Goal: Information Seeking & Learning: Understand process/instructions

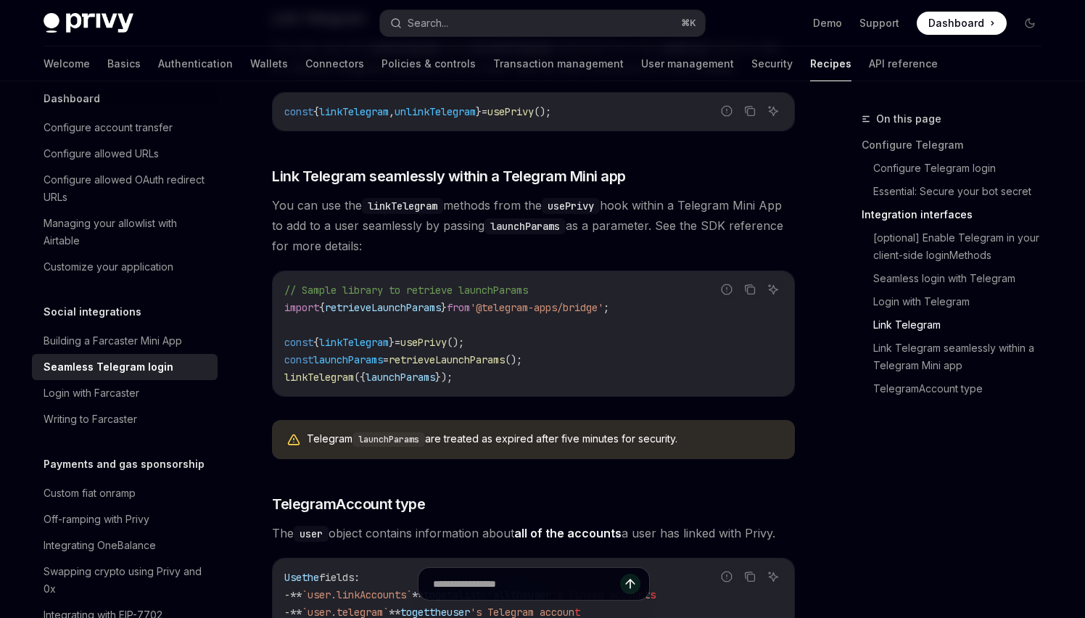
scroll to position [2154, 0]
click at [749, 278] on button "Copy the contents from the code block" at bounding box center [749, 287] width 19 height 19
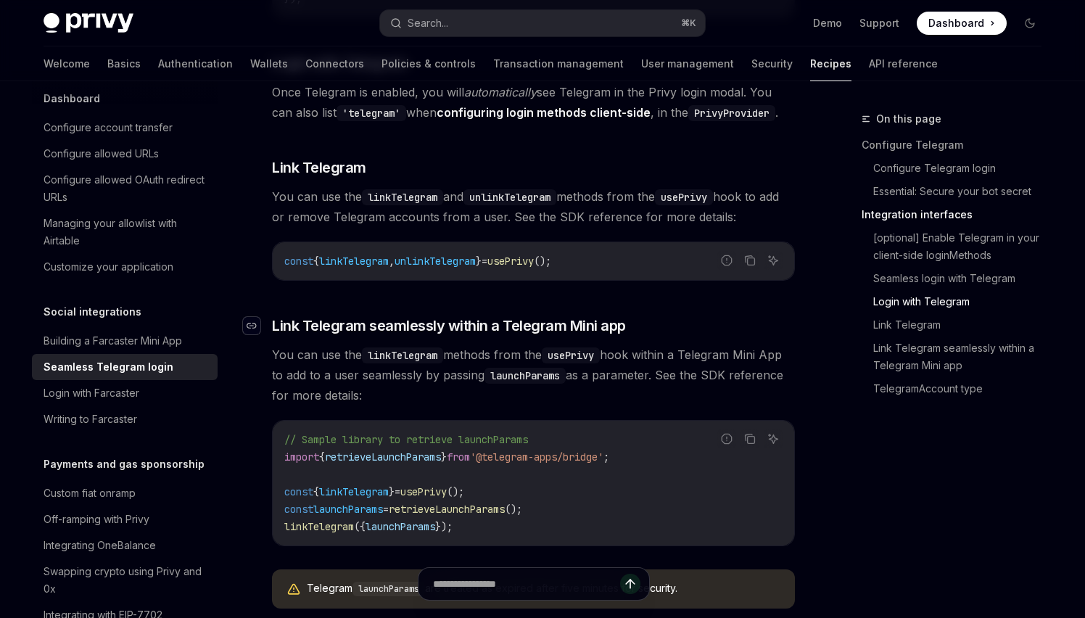
click at [245, 317] on div "Navigate to header" at bounding box center [251, 325] width 17 height 17
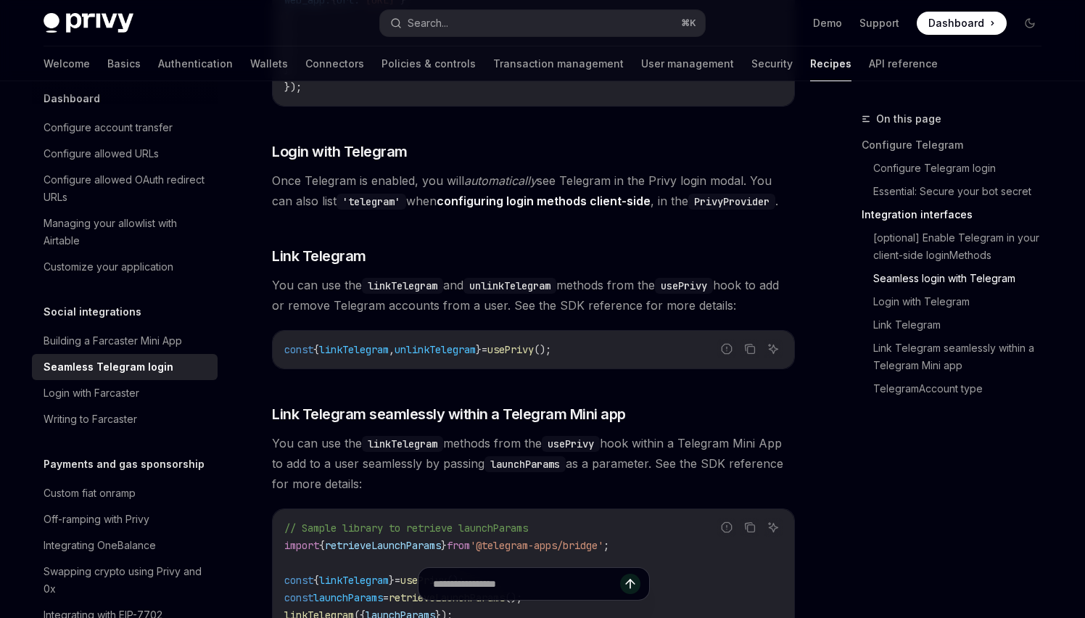
scroll to position [1908, 0]
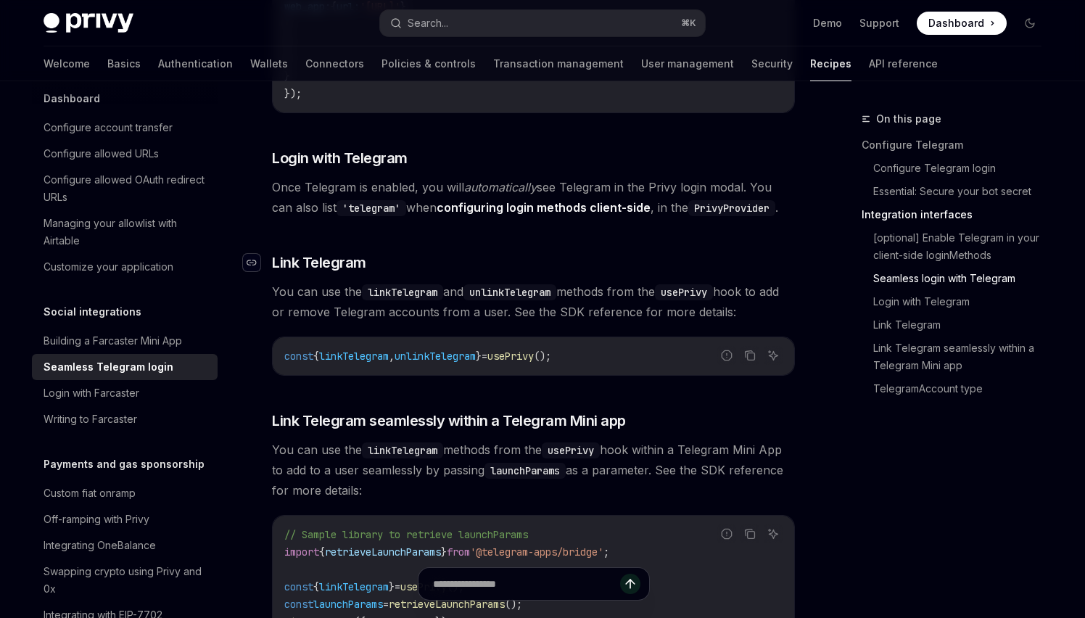
click at [248, 254] on div "Navigate to header" at bounding box center [251, 262] width 17 height 17
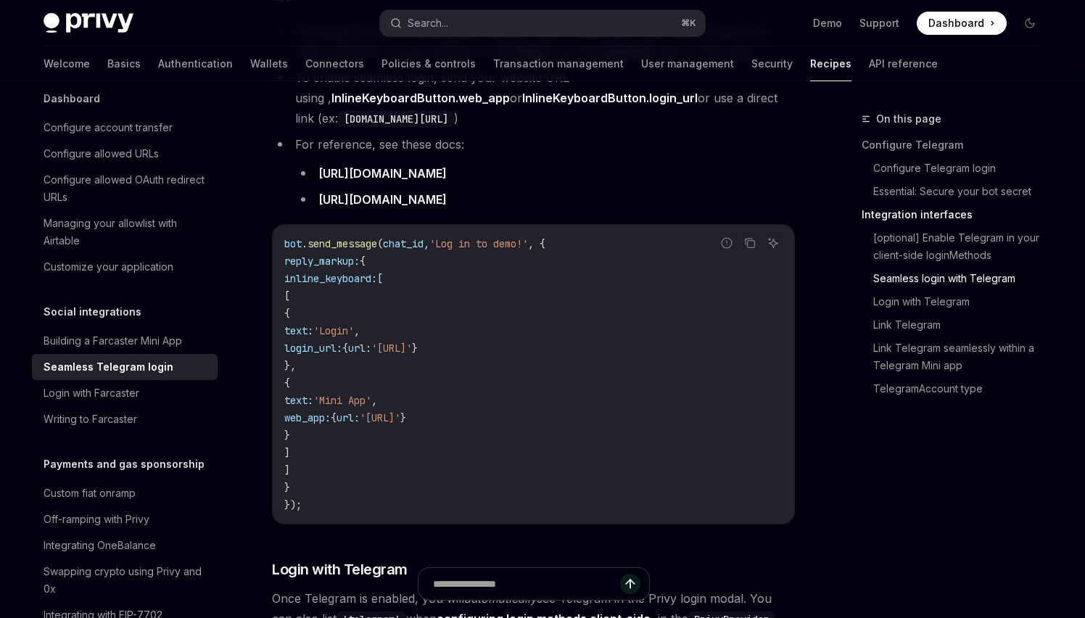
scroll to position [1493, 0]
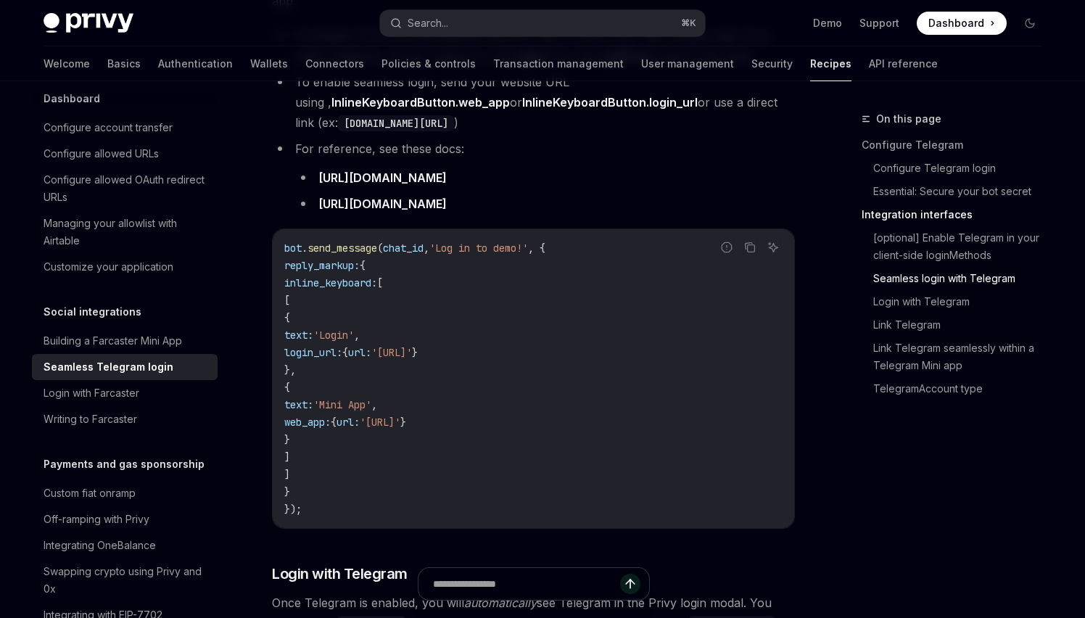
click at [457, 323] on code "bot . send_message ( chat_id , 'Log in to demo!' , { reply_markup: { inline_key…" at bounding box center [533, 378] width 498 height 278
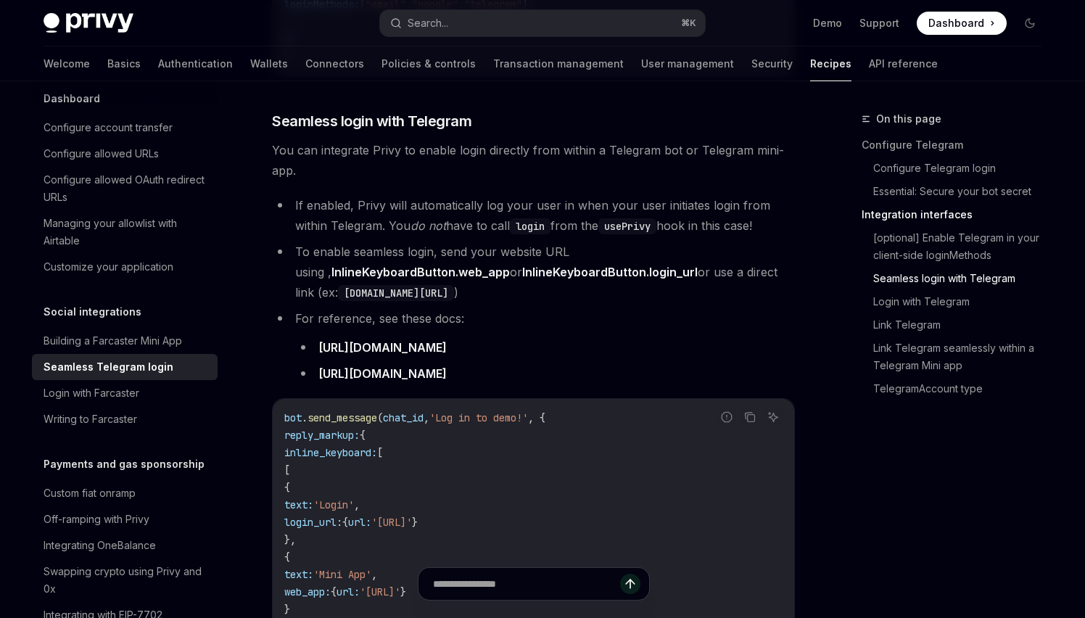
scroll to position [1332, 0]
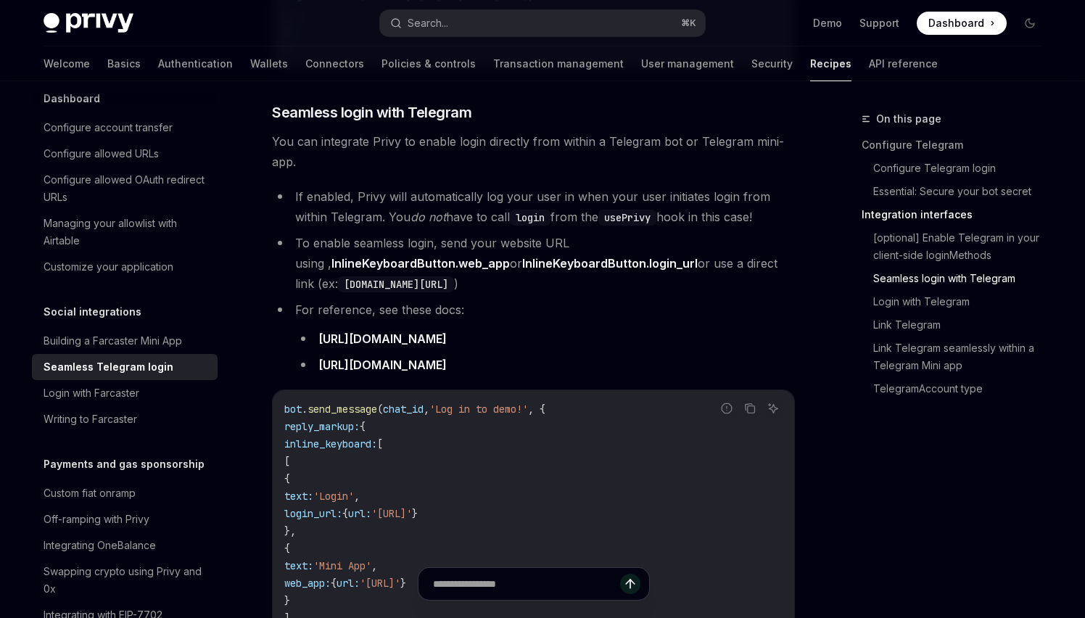
click at [500, 299] on li "For reference, see these docs: [URL][DOMAIN_NAME] [URL][DOMAIN_NAME]" at bounding box center [533, 336] width 523 height 75
click at [418, 256] on link "InlineKeyboardButton.web_app" at bounding box center [420, 263] width 178 height 15
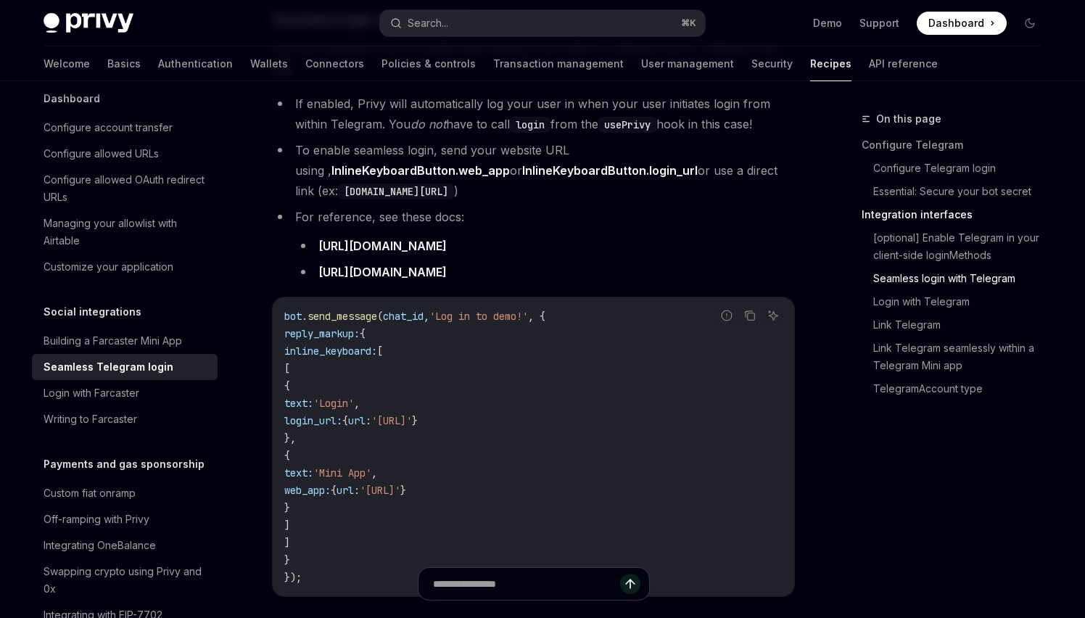
scroll to position [1426, 0]
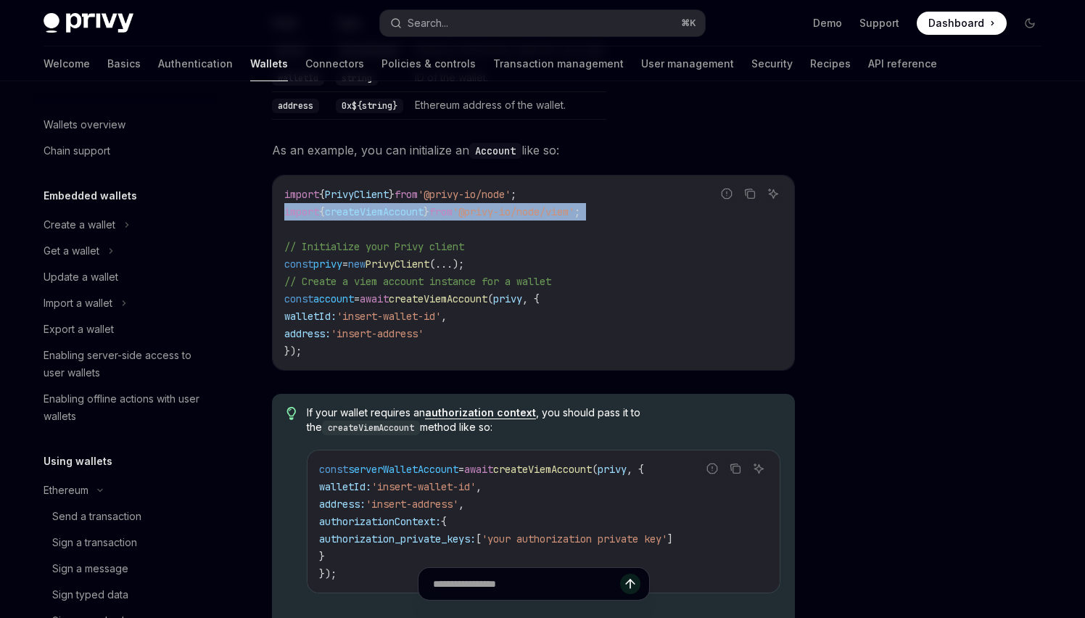
scroll to position [329, 0]
